Goal: Information Seeking & Learning: Find specific fact

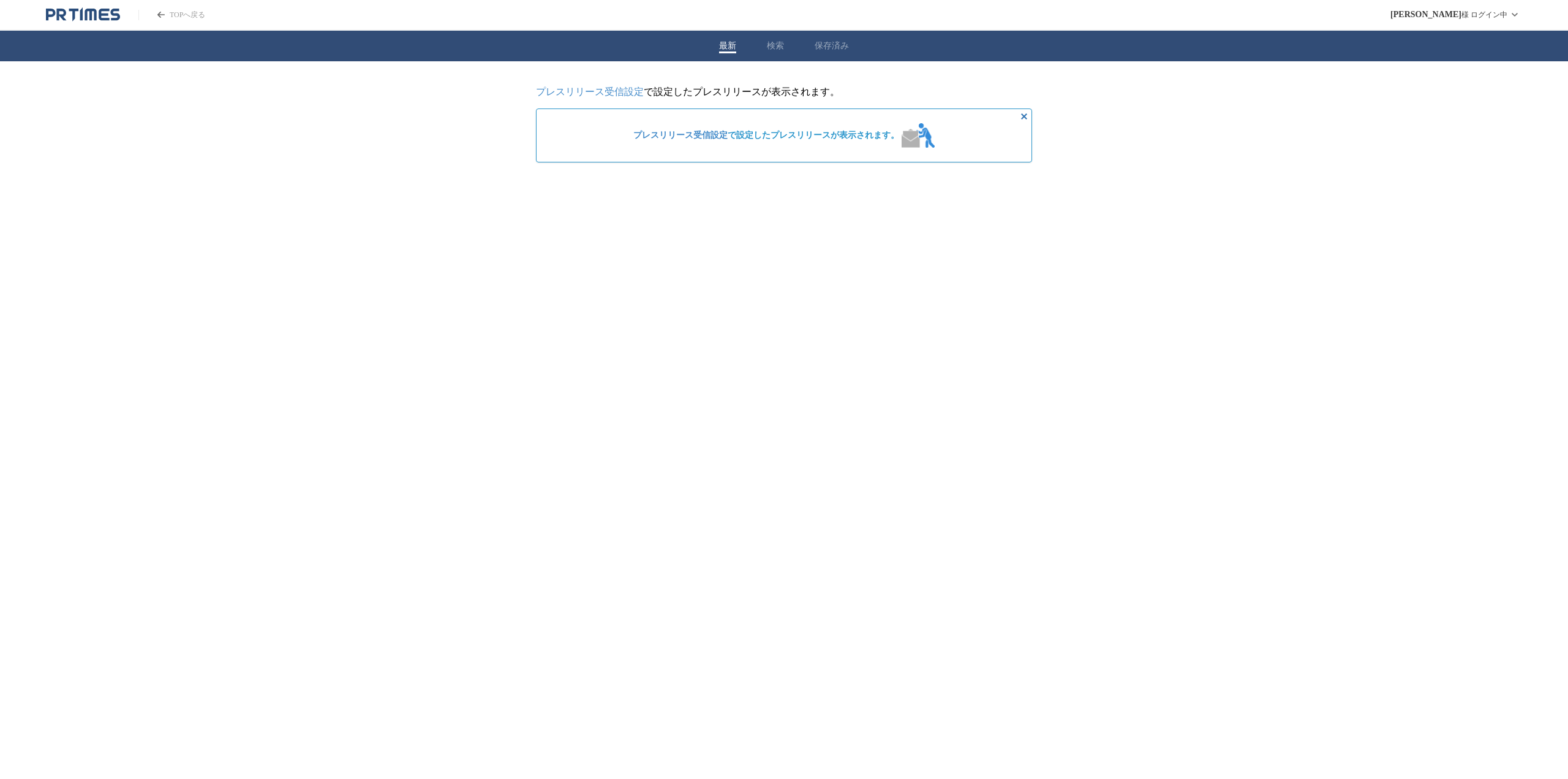
click at [817, 45] on button "保存済み" at bounding box center [832, 45] width 35 height 11
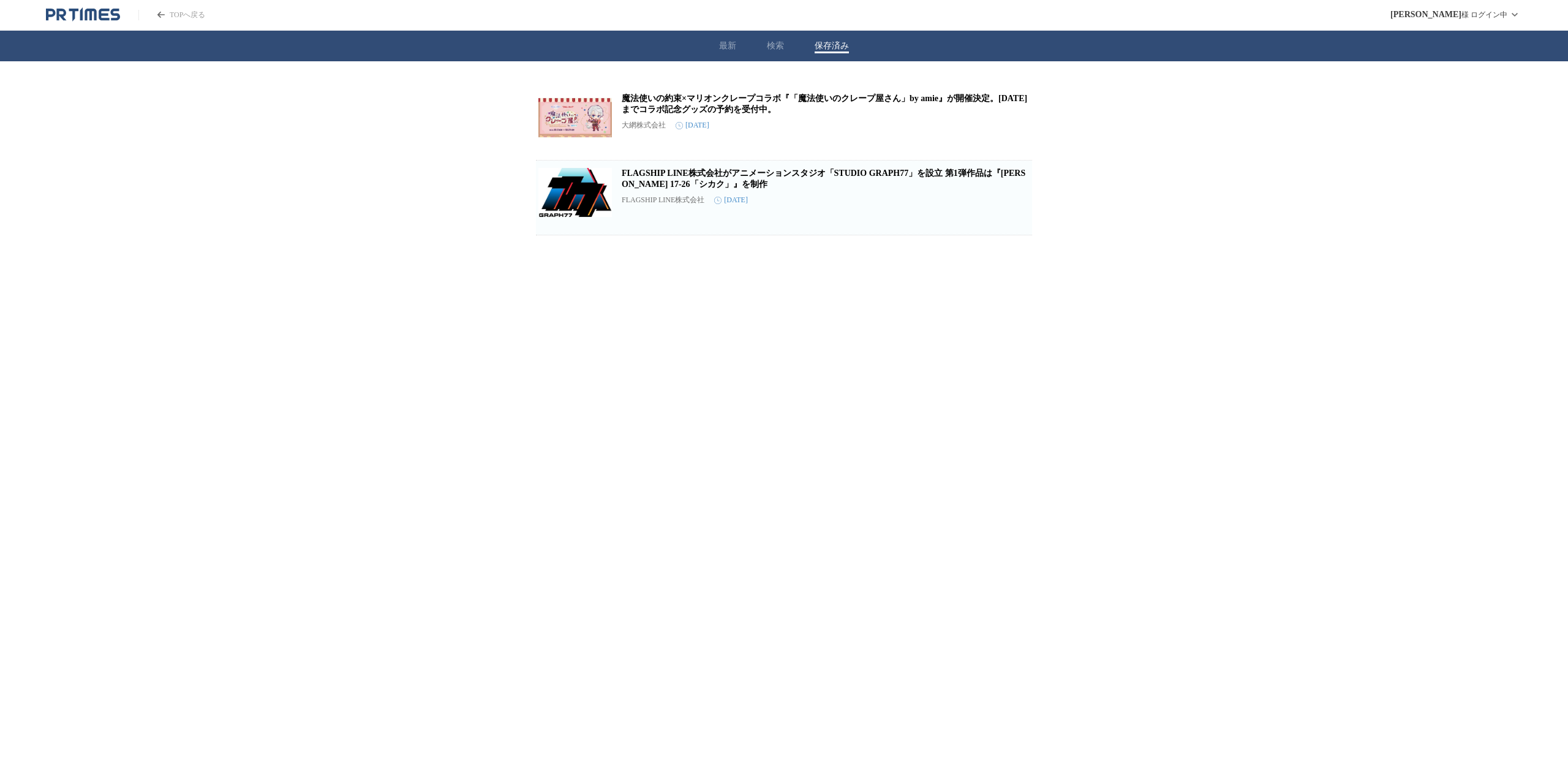
click at [729, 43] on button "最新" at bounding box center [727, 45] width 17 height 11
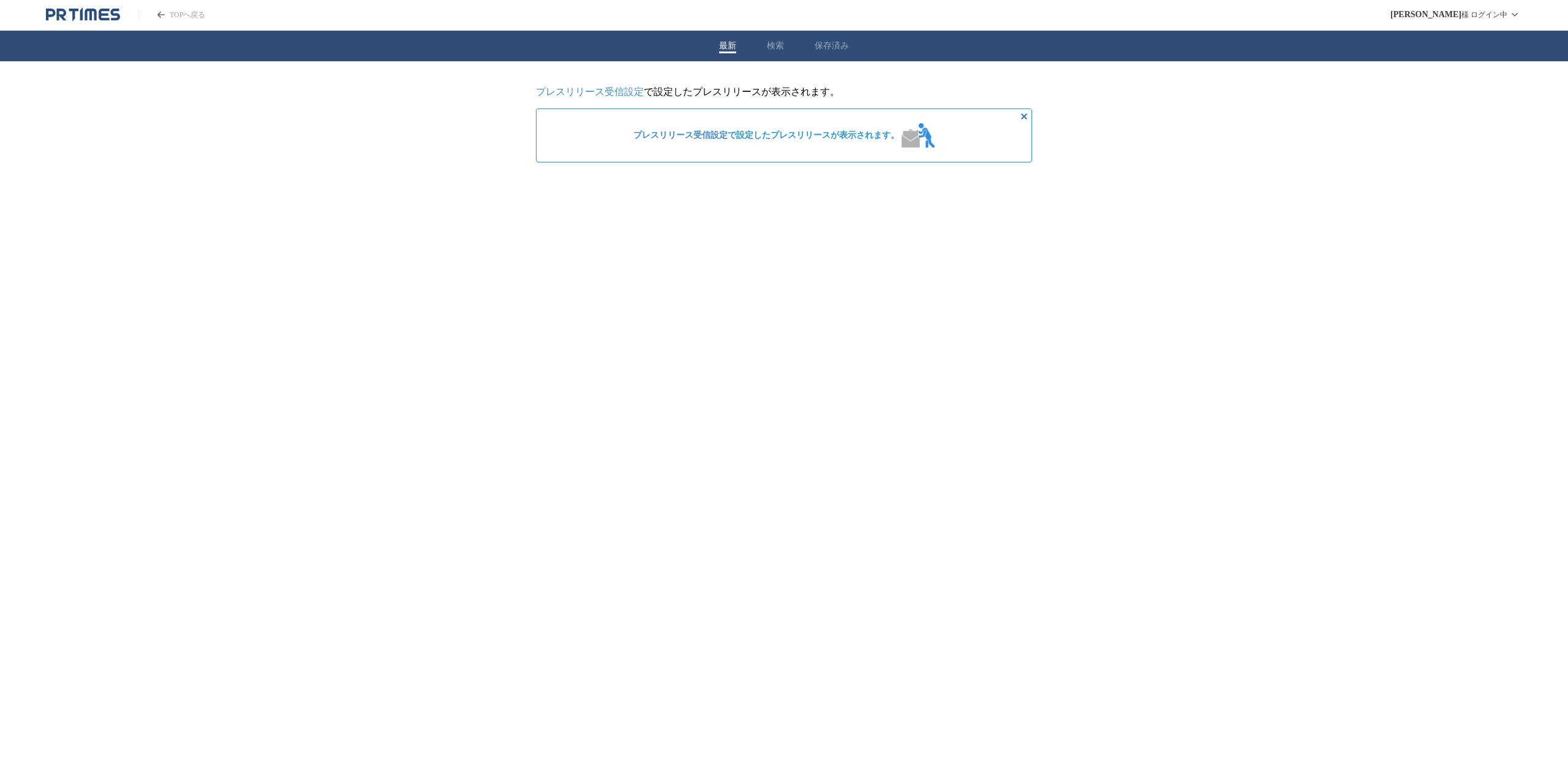
drag, startPoint x: 761, startPoint y: 47, endPoint x: 778, endPoint y: 48, distance: 17.0
click at [765, 47] on div "最新 検索 保存済み" at bounding box center [784, 46] width 1568 height 31
click at [778, 48] on button "検索" at bounding box center [775, 45] width 17 height 11
click at [780, 99] on input "プレスリリースおよび企業を検索する" at bounding box center [772, 98] width 460 height 14
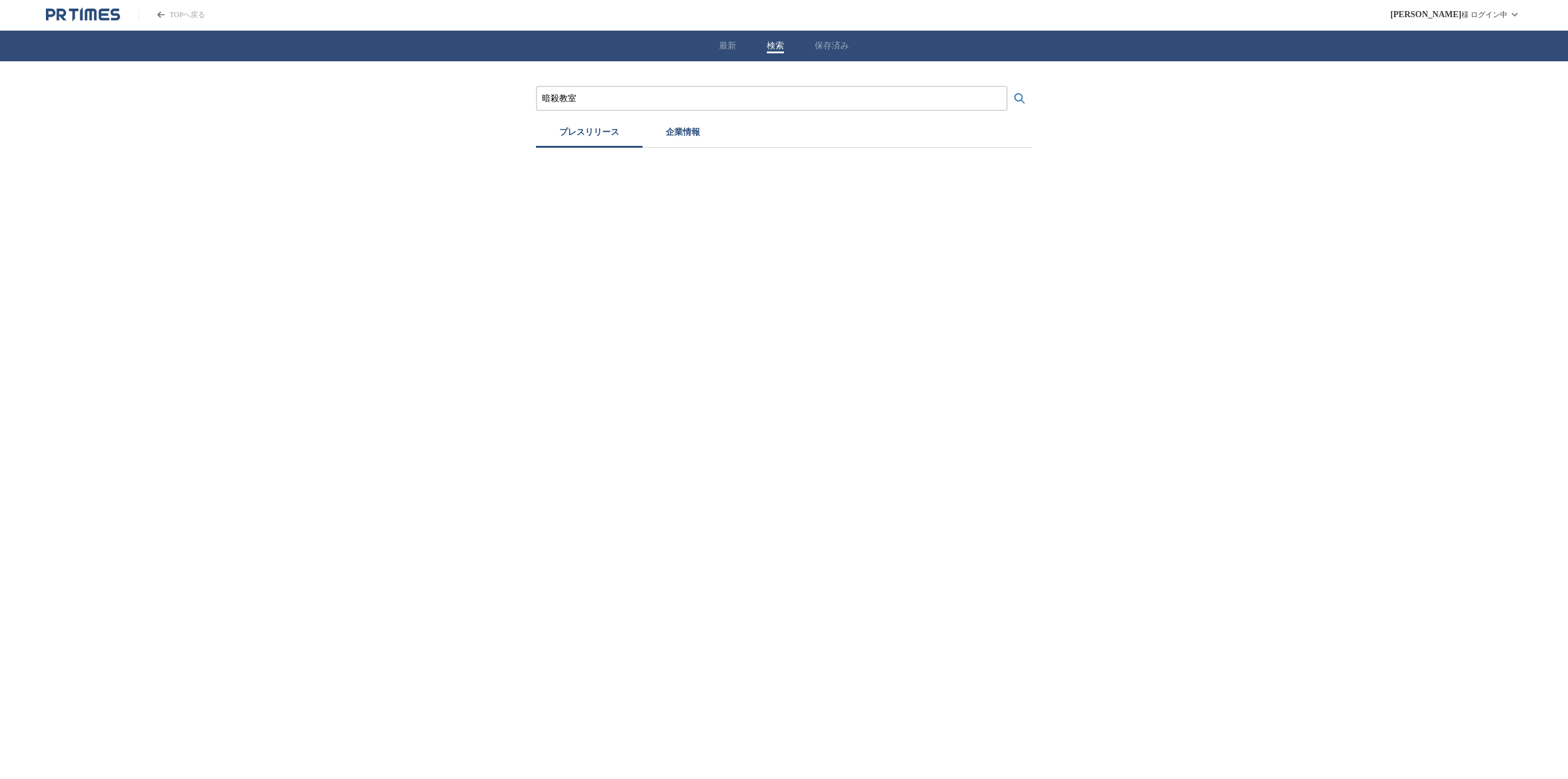
type input "暗殺教室"
click at [1007, 86] on button "検索する" at bounding box center [1019, 98] width 25 height 25
